Goal: Information Seeking & Learning: Learn about a topic

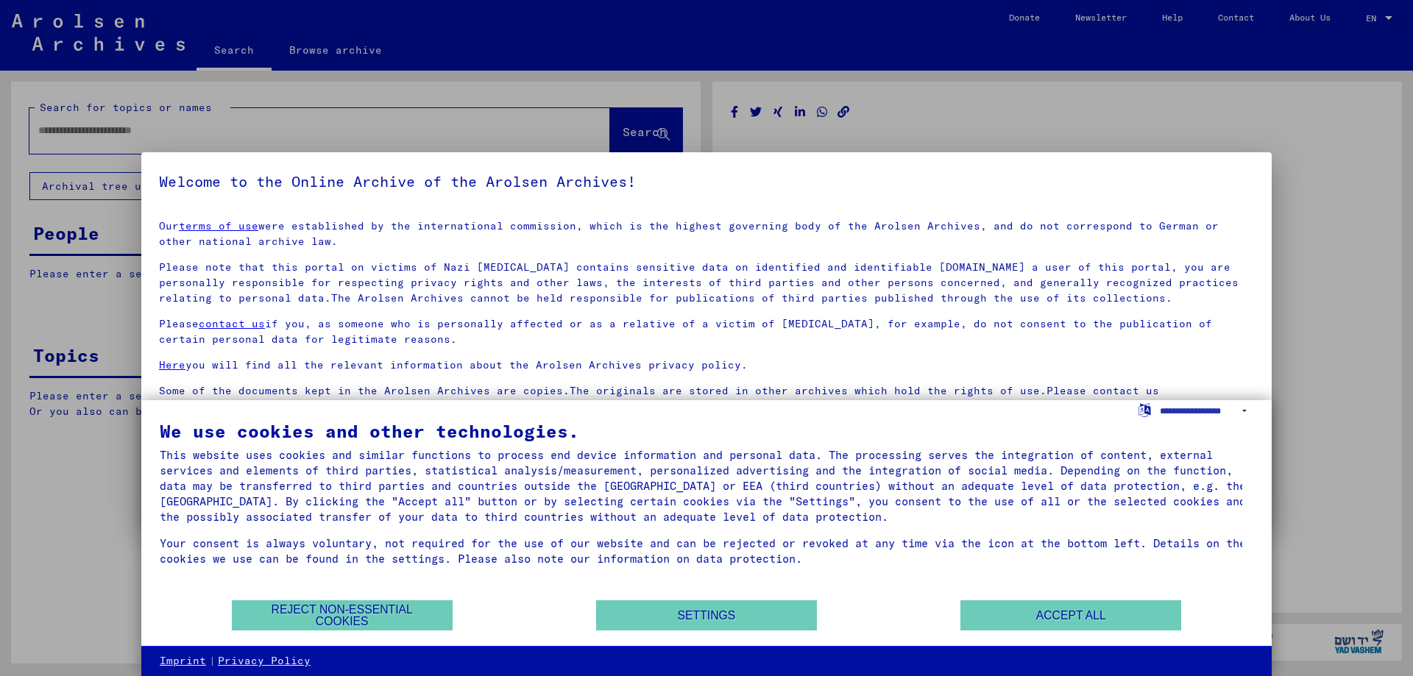
type input "********"
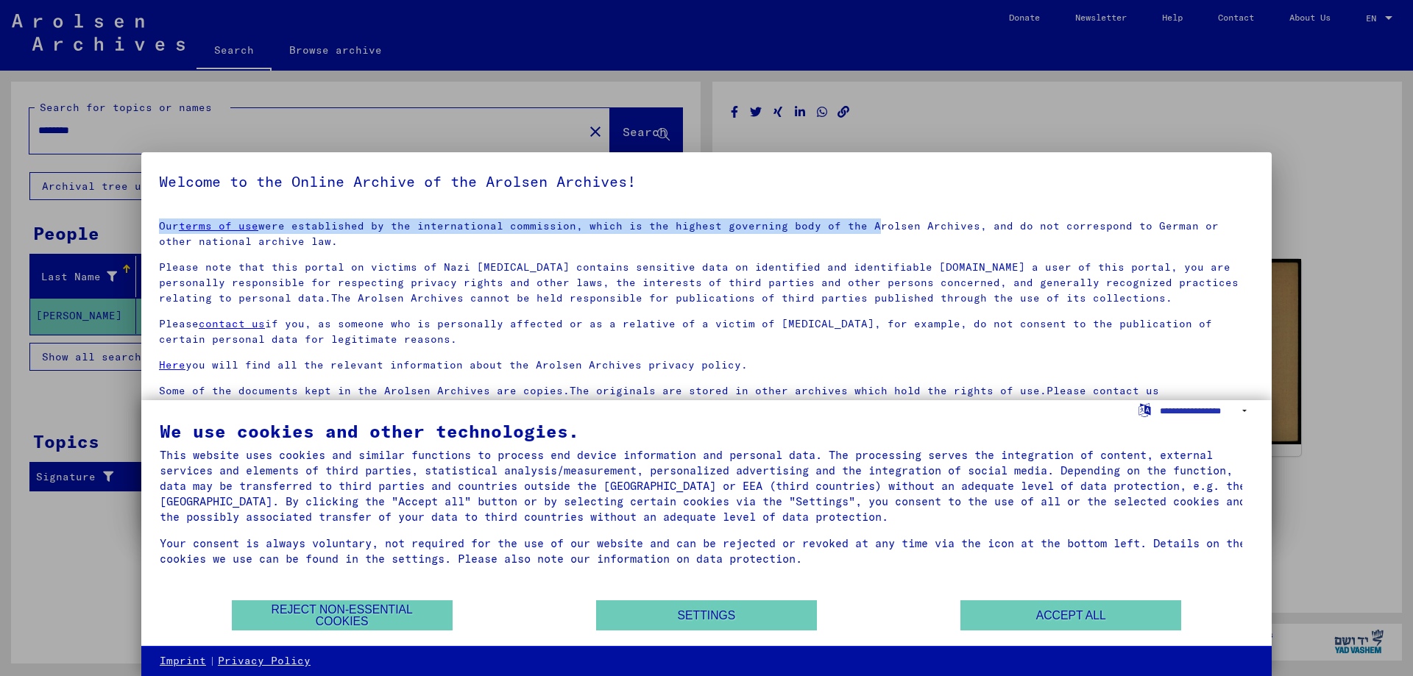
drag, startPoint x: 697, startPoint y: 176, endPoint x: 865, endPoint y: 209, distance: 171.0
click at [865, 209] on yv-its-agree-protection-component "Welcome to the Online Archive of the Arolsen Archives! Our terms of use were es…" at bounding box center [706, 332] width 1095 height 325
click at [711, 185] on h5 "Welcome to the Online Archive of the Arolsen Archives!" at bounding box center [706, 182] width 1095 height 24
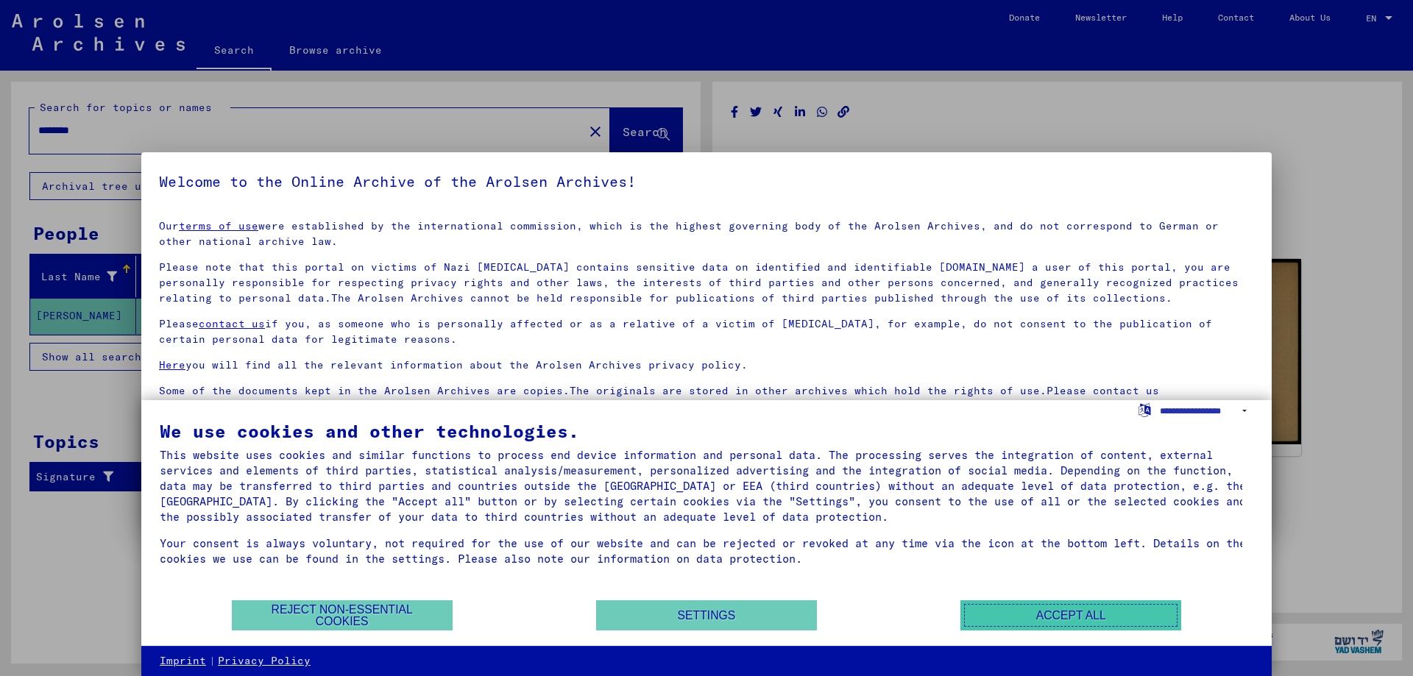
click at [1127, 619] on button "Accept all" at bounding box center [1070, 615] width 221 height 30
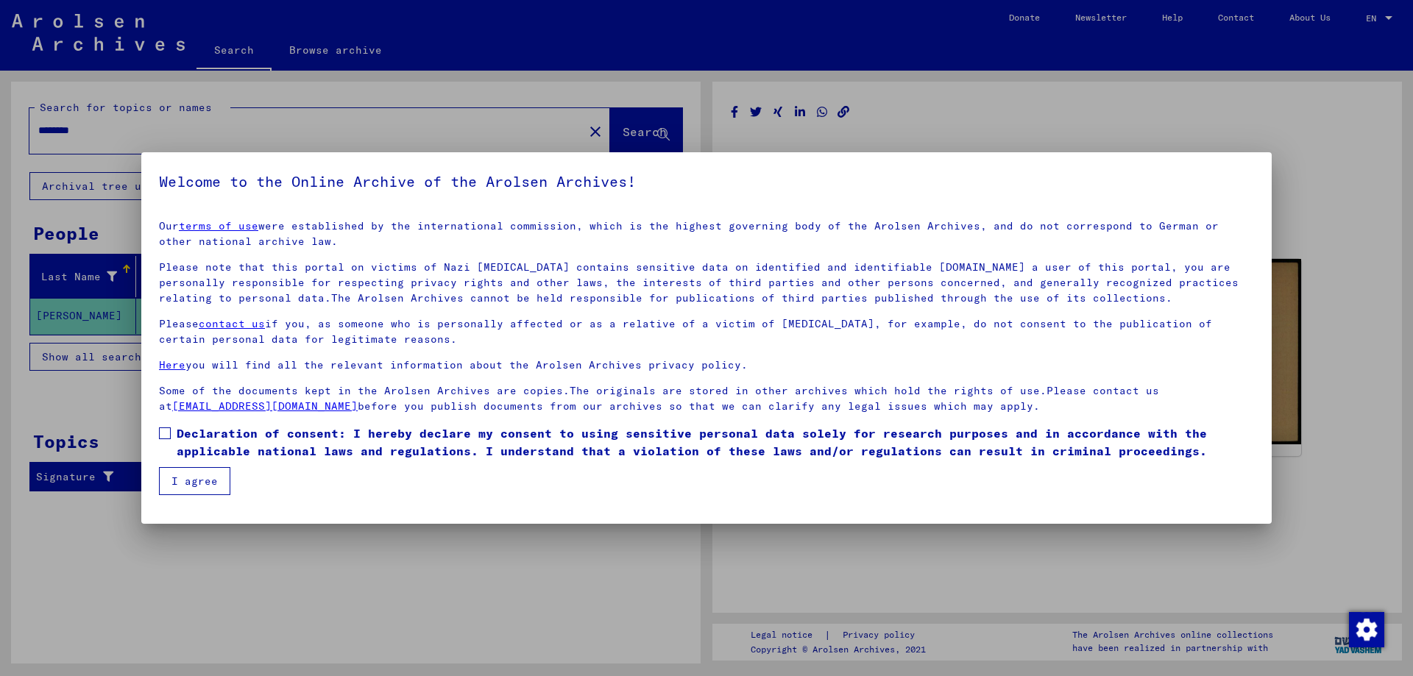
click at [174, 469] on button "I agree" at bounding box center [194, 481] width 71 height 28
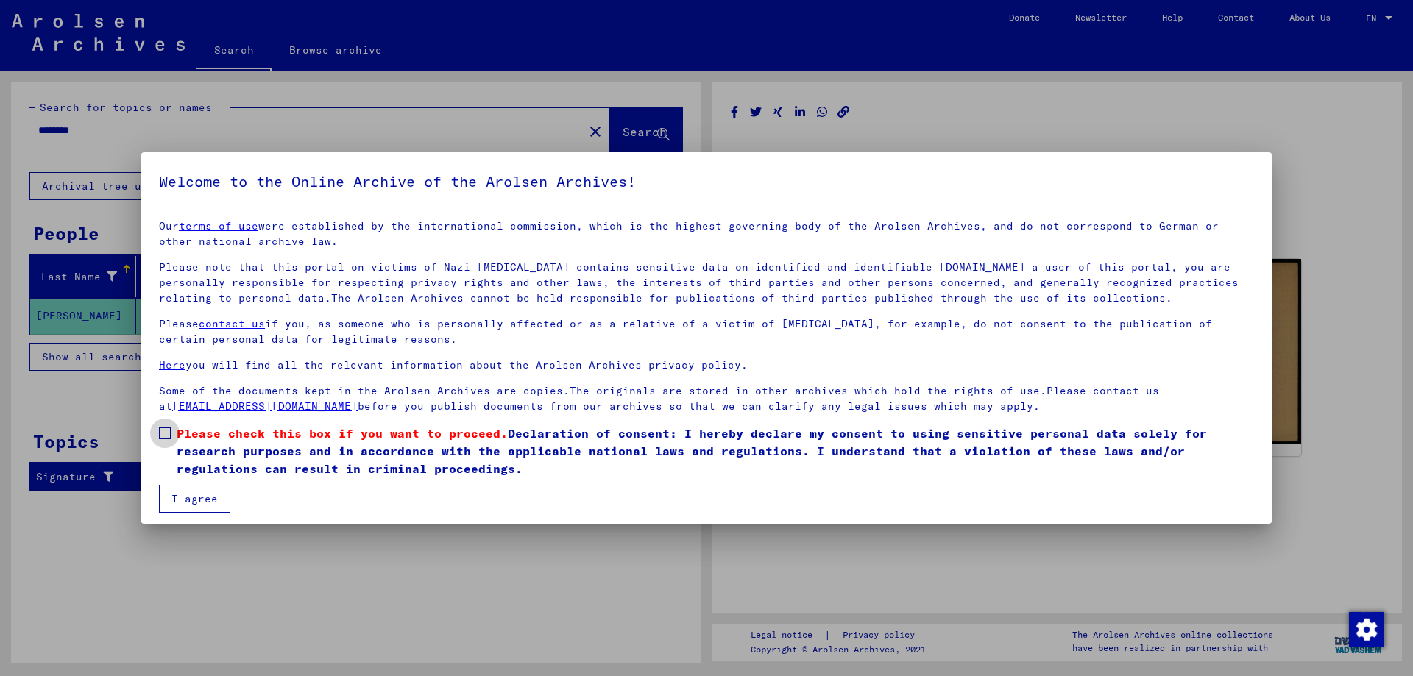
click at [174, 469] on label "Please check this box if you want to proceed. Declaration of consent: I hereby …" at bounding box center [706, 451] width 1095 height 53
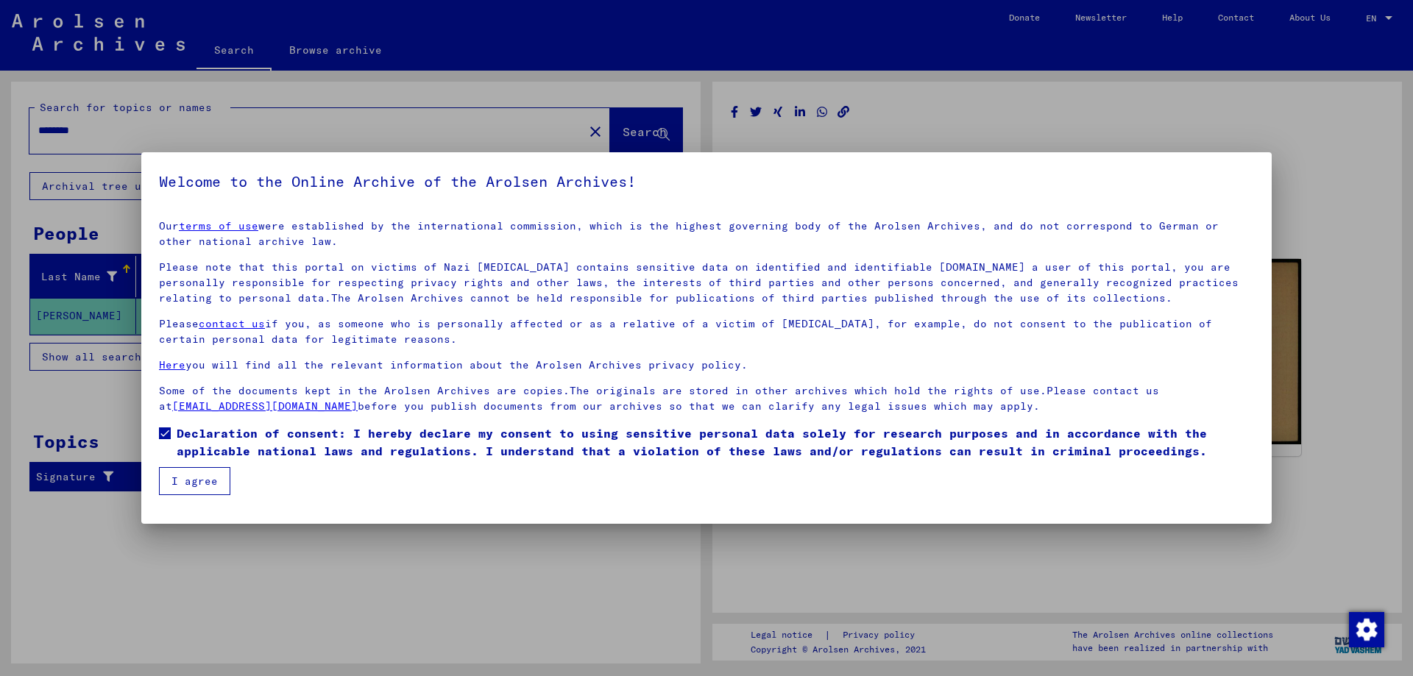
click at [174, 469] on button "I agree" at bounding box center [194, 481] width 71 height 28
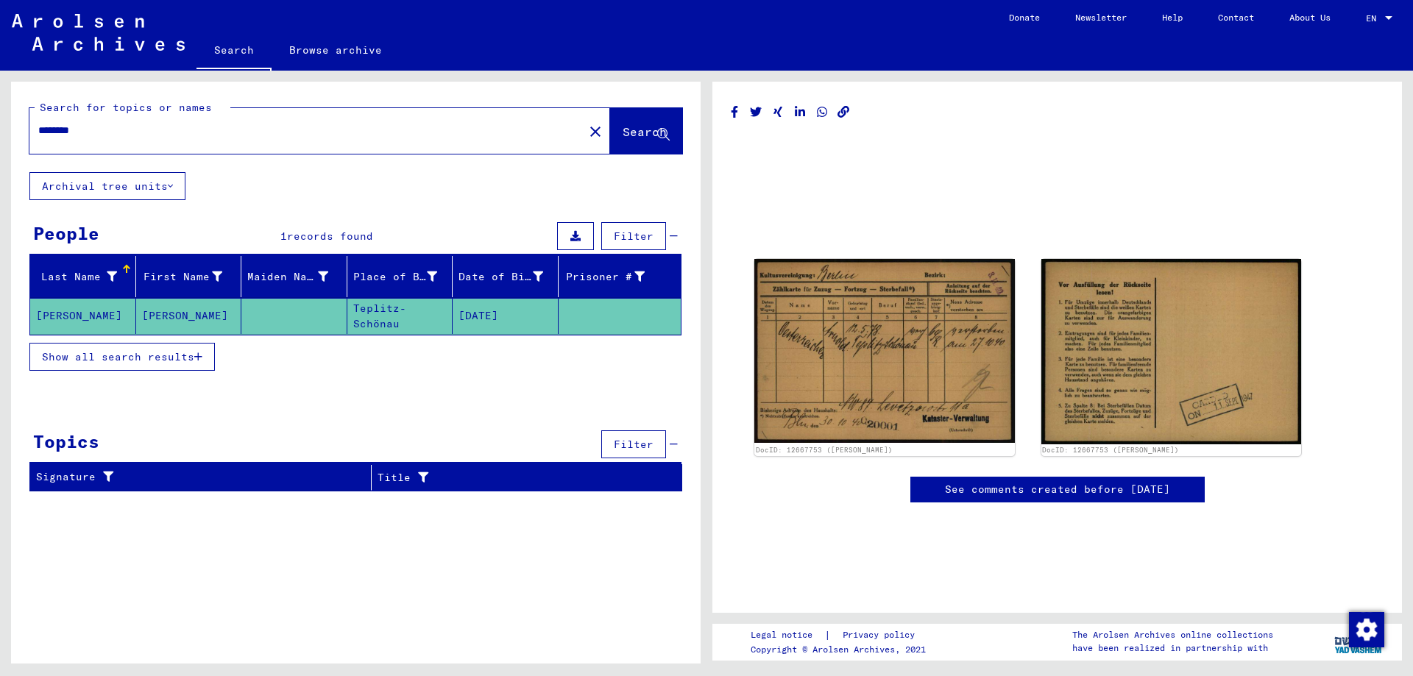
click at [999, 489] on link "See comments created before [DATE]" at bounding box center [1057, 489] width 225 height 15
